Goal: Transaction & Acquisition: Purchase product/service

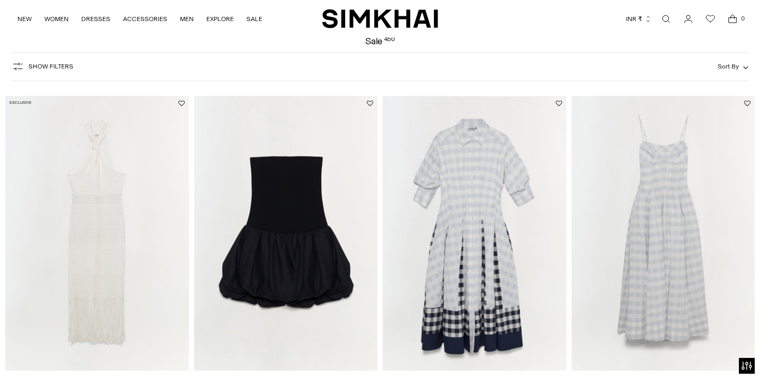
scroll to position [70, 0]
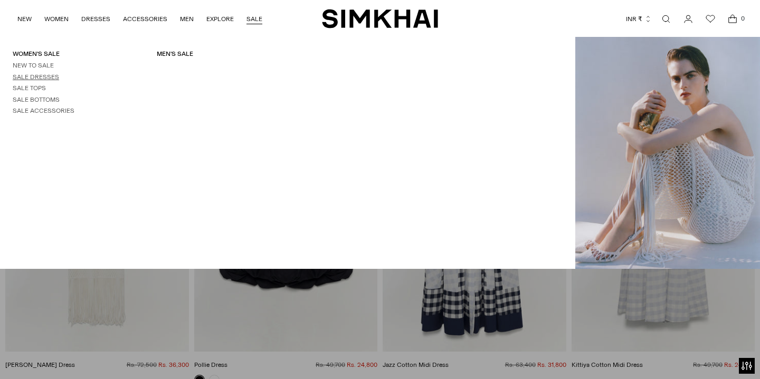
click at [49, 75] on link "Sale Dresses" at bounding box center [36, 76] width 46 height 7
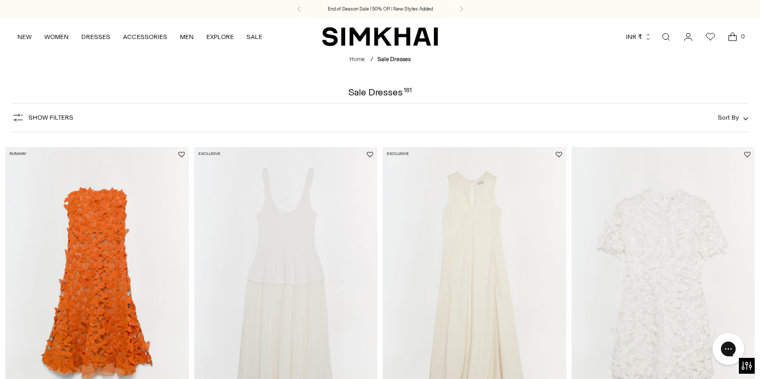
scroll to position [3, 0]
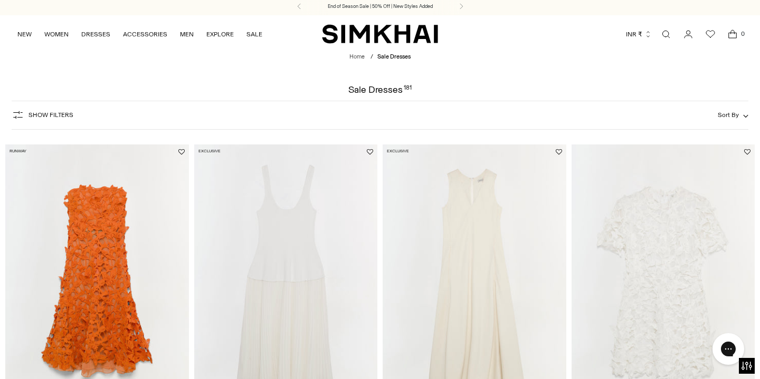
click at [636, 32] on button "INR ₹" at bounding box center [639, 34] width 26 height 23
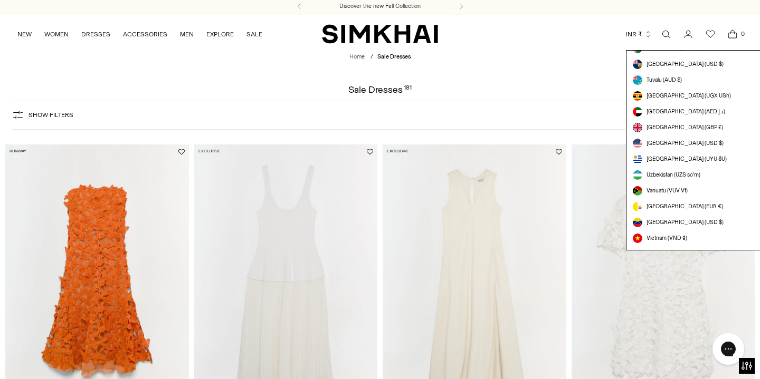
scroll to position [2988, 0]
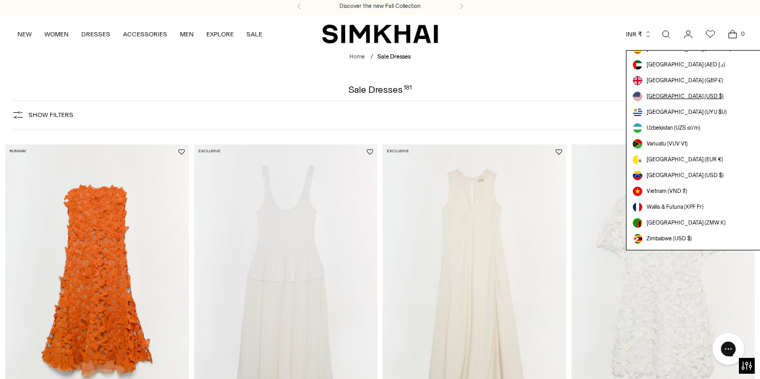
click at [681, 94] on span "[GEOGRAPHIC_DATA] (USD $)" at bounding box center [684, 96] width 77 height 8
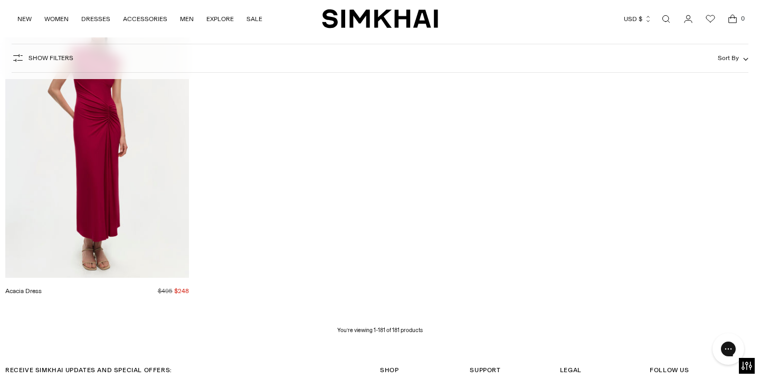
scroll to position [14926, 0]
